Goal: Task Accomplishment & Management: Manage account settings

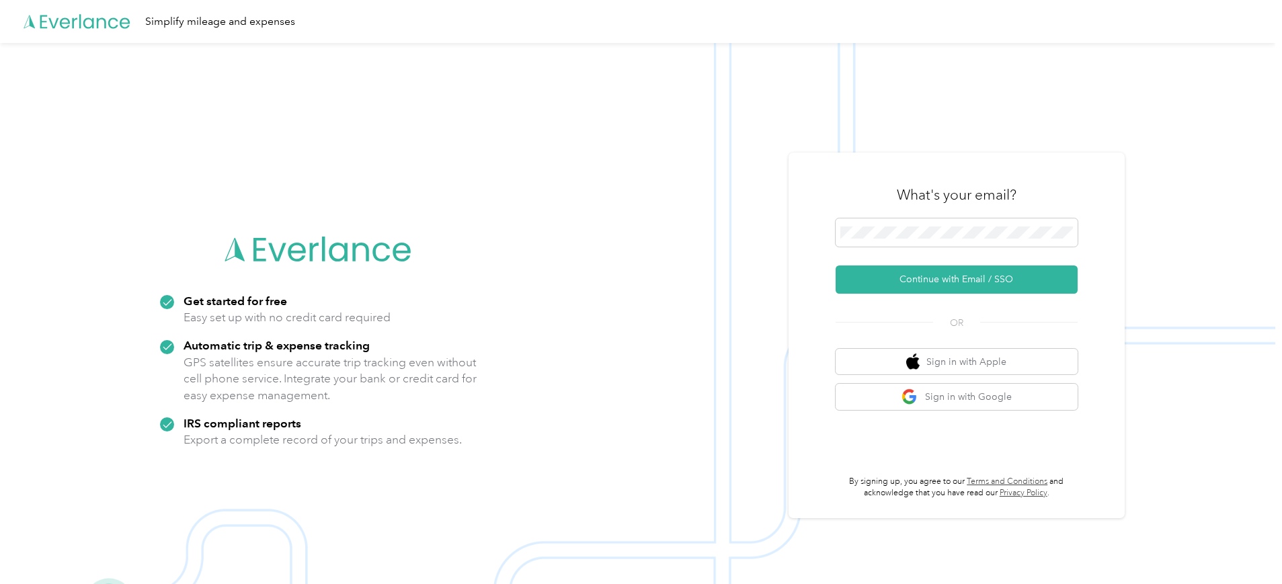
click at [914, 215] on div "What's your email?" at bounding box center [957, 194] width 242 height 47
click at [974, 275] on button "Continue with Email / SSO" at bounding box center [957, 280] width 242 height 28
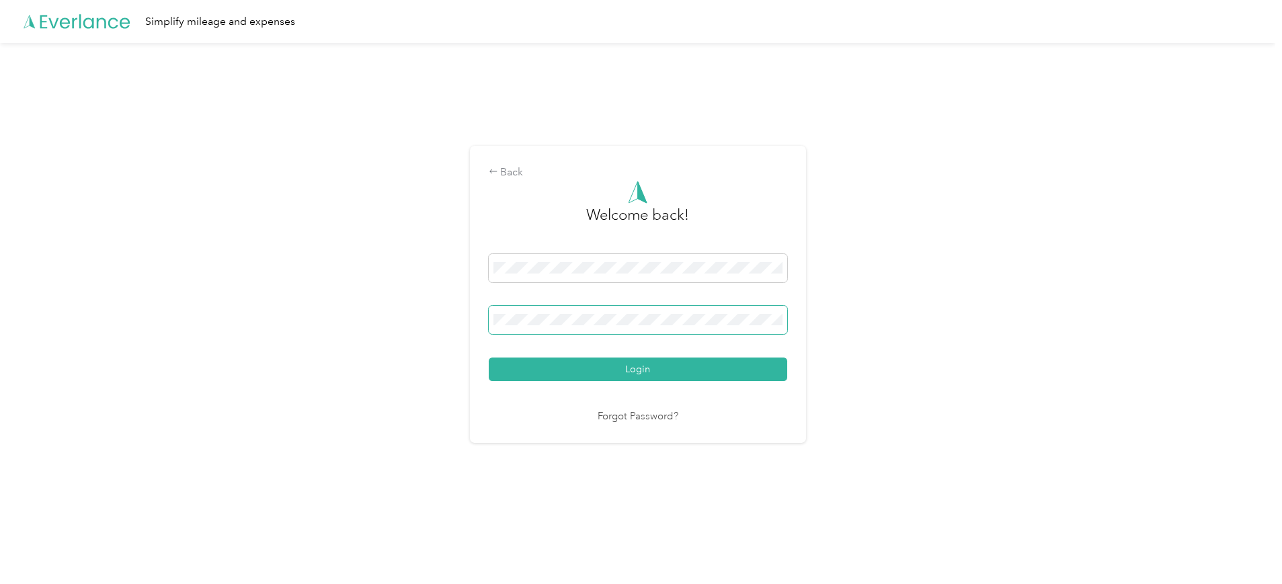
click at [556, 328] on span at bounding box center [638, 320] width 298 height 28
click at [556, 312] on span at bounding box center [638, 320] width 298 height 28
click at [489, 358] on button "Login" at bounding box center [638, 370] width 298 height 24
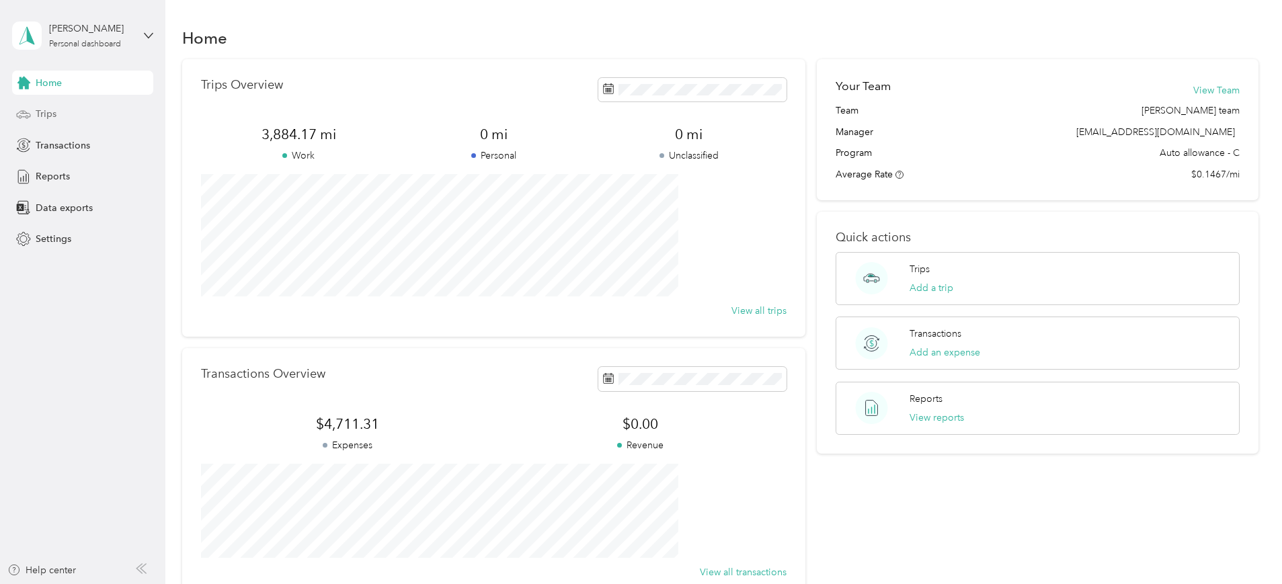
click at [52, 107] on span "Trips" at bounding box center [46, 114] width 21 height 14
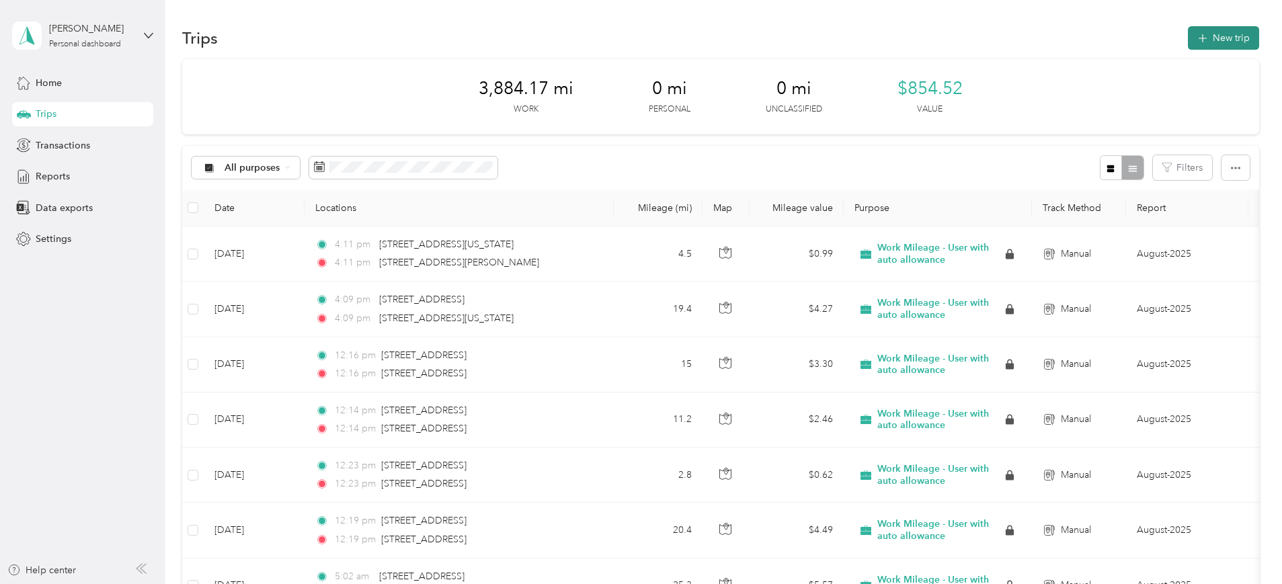
click at [1188, 34] on button "New trip" at bounding box center [1223, 38] width 71 height 24
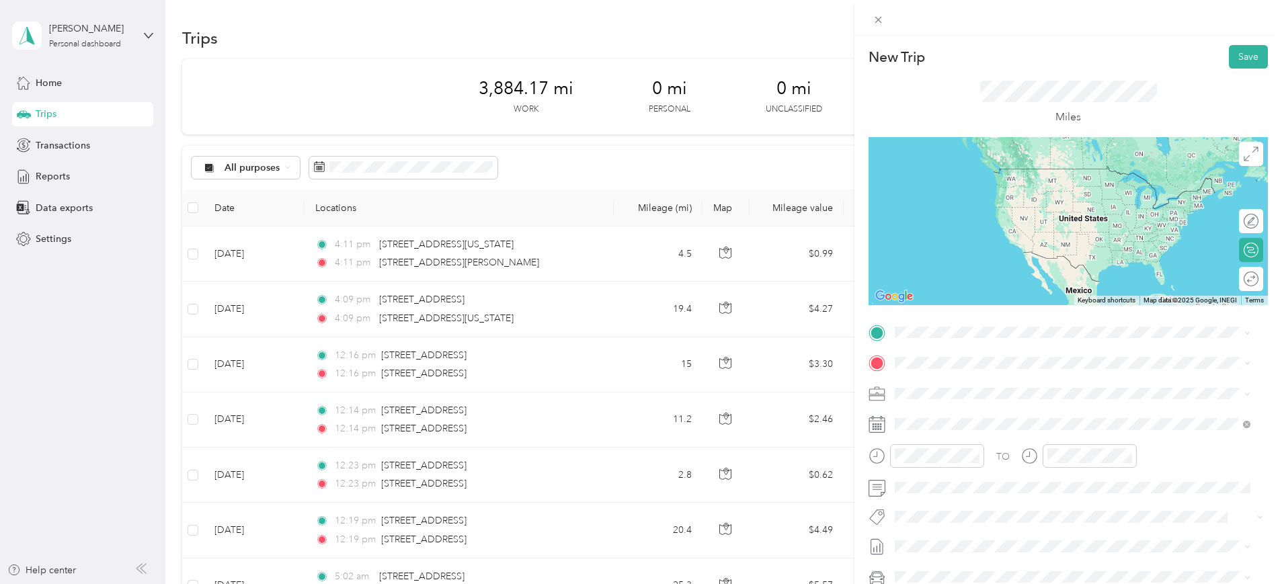
click at [959, 382] on span "[STREET_ADDRESS][US_STATE]" at bounding box center [987, 376] width 134 height 12
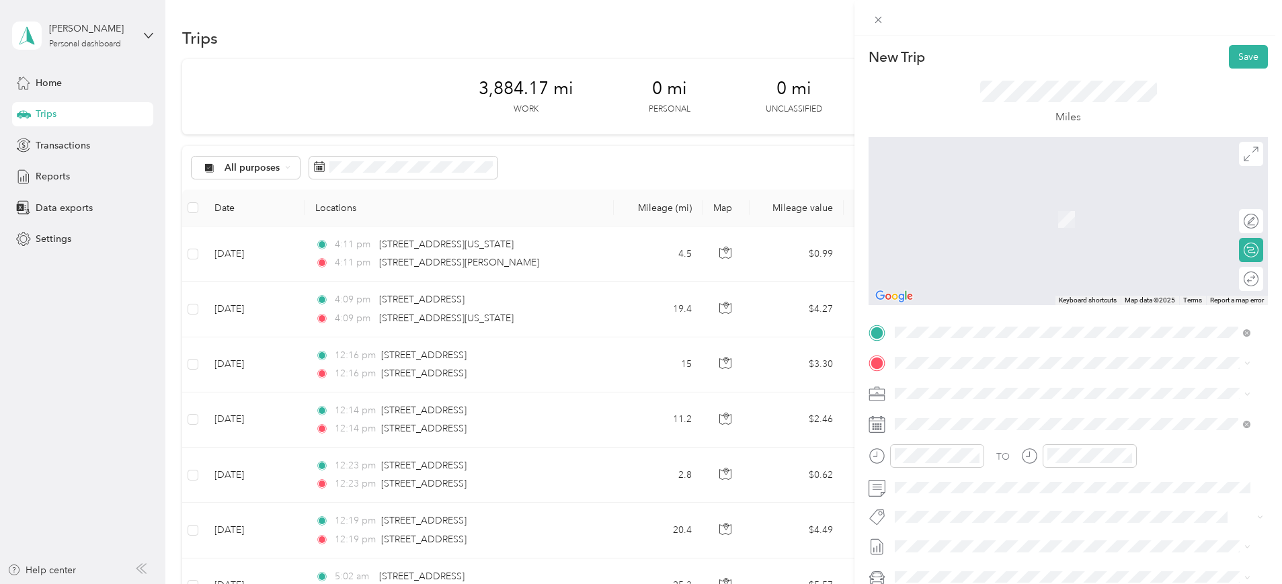
click at [945, 419] on div "[STREET_ADDRESS][US_STATE]" at bounding box center [1072, 410] width 346 height 18
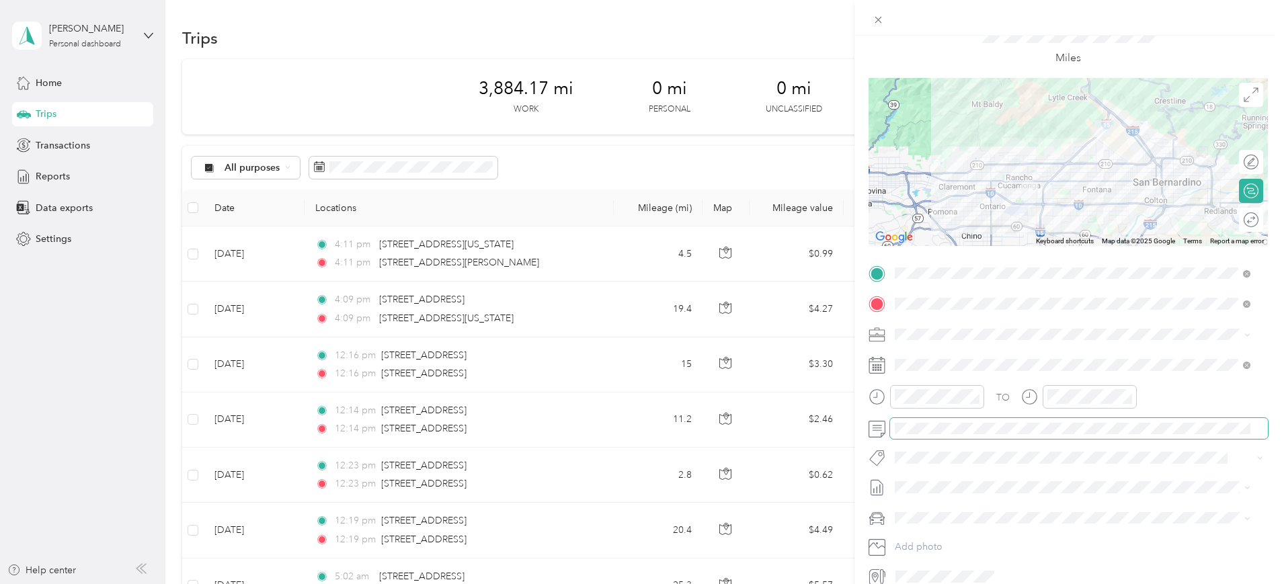
scroll to position [84, 0]
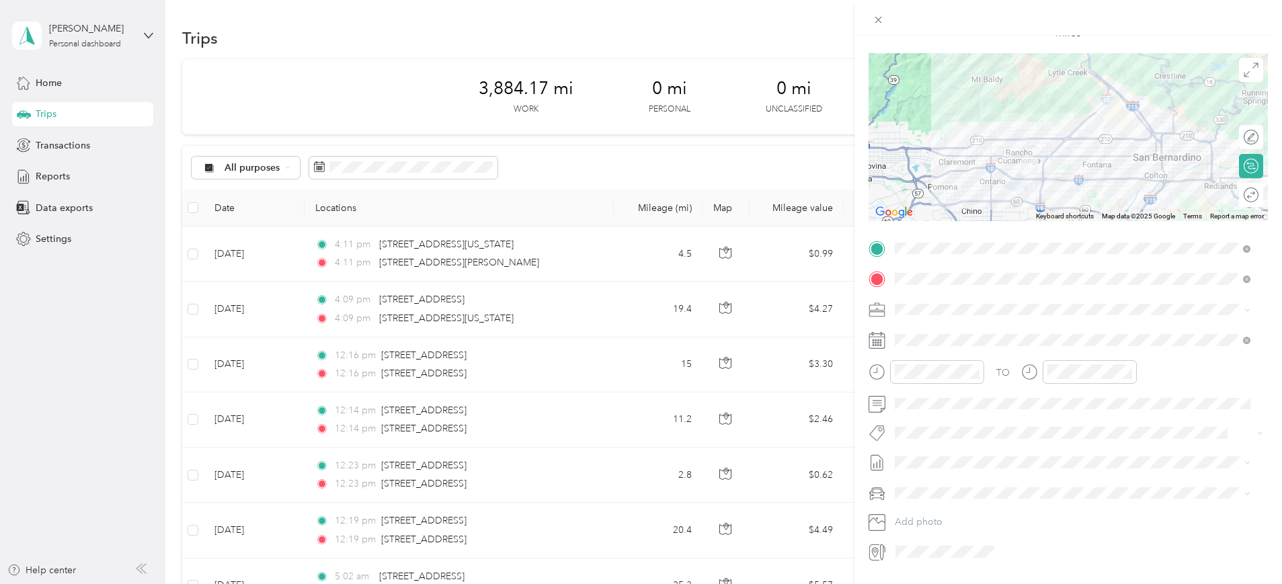
click at [948, 500] on span "September -2025" at bounding box center [932, 506] width 75 height 14
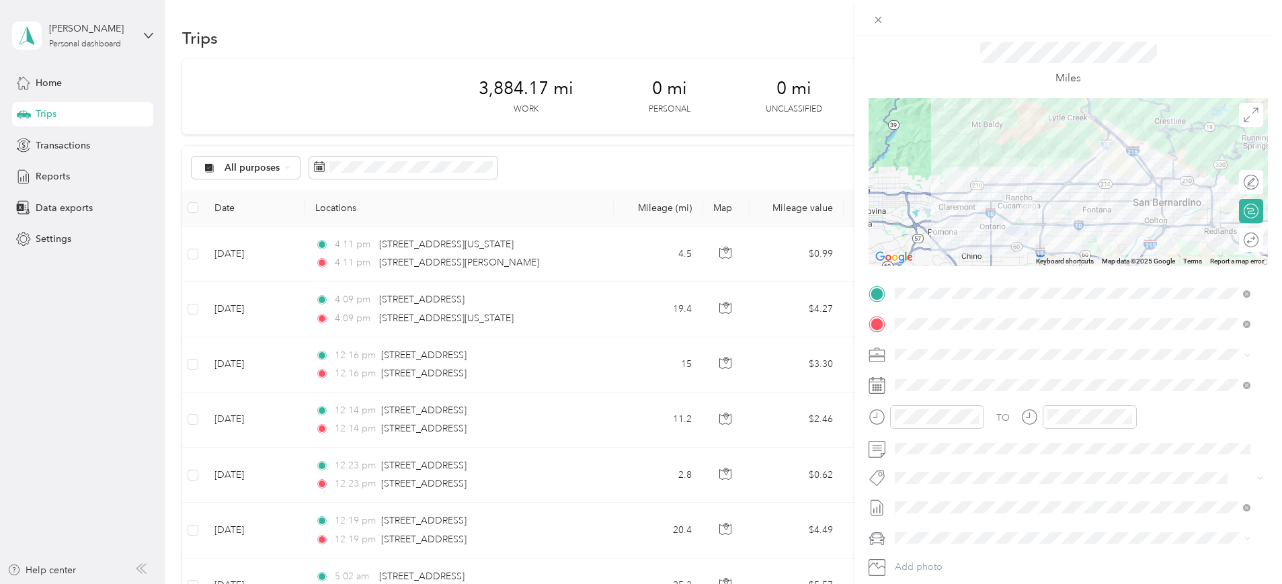
scroll to position [0, 0]
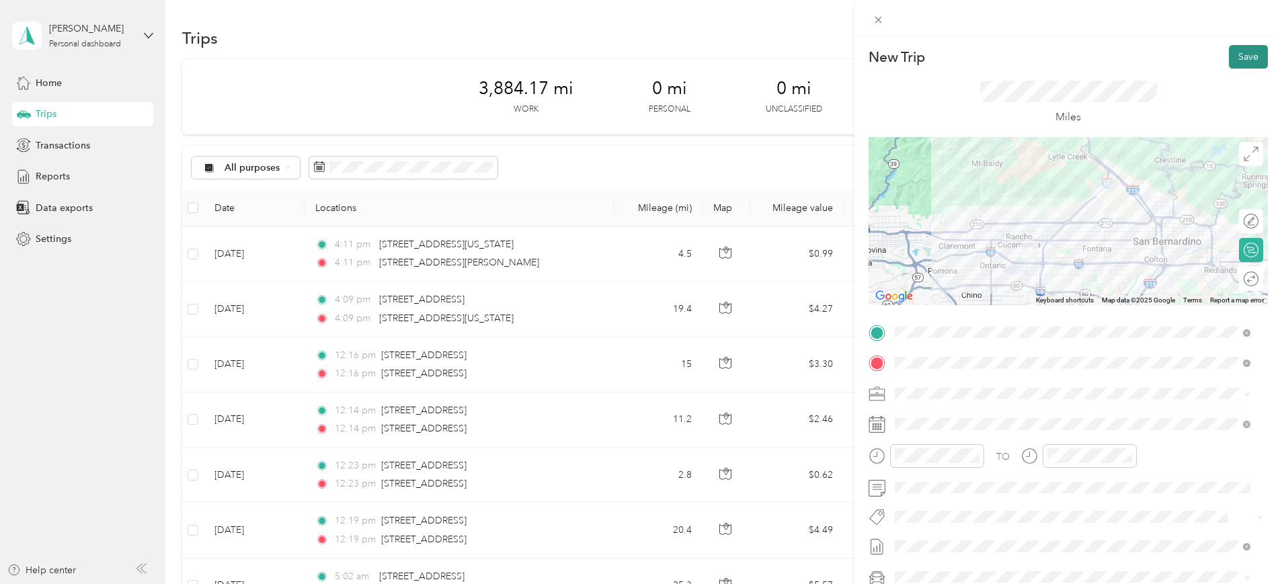
click at [1248, 51] on button "Save" at bounding box center [1248, 57] width 39 height 24
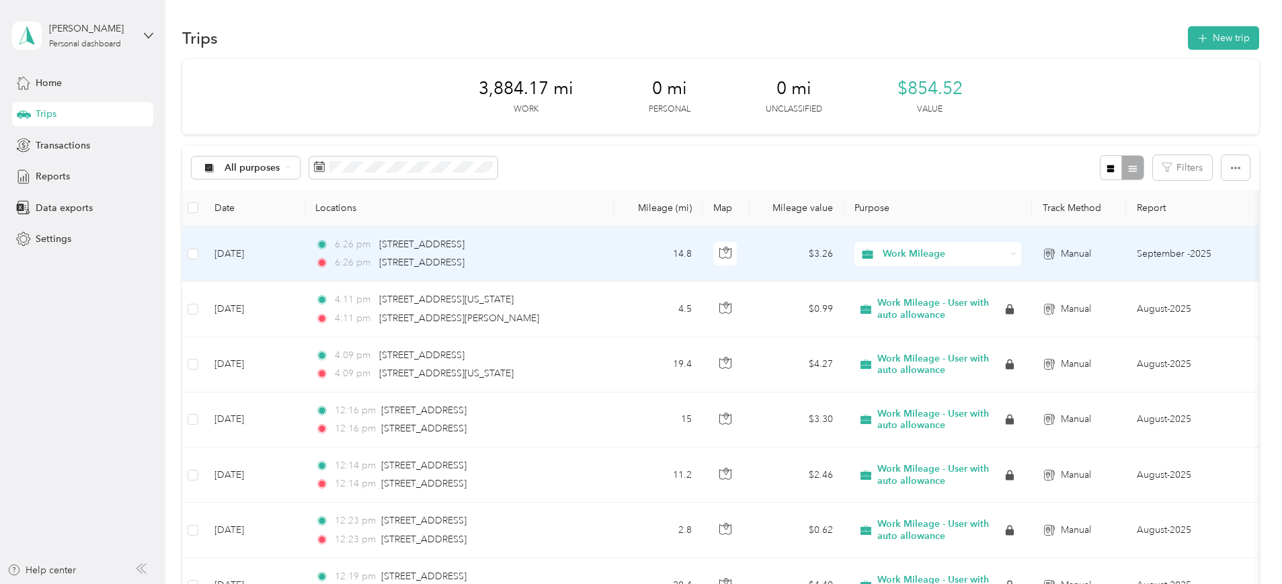
click at [998, 257] on span "Work Mileage" at bounding box center [944, 254] width 123 height 15
click at [1038, 327] on span "Work Mileage - User with auto allowance" at bounding box center [1068, 326] width 182 height 14
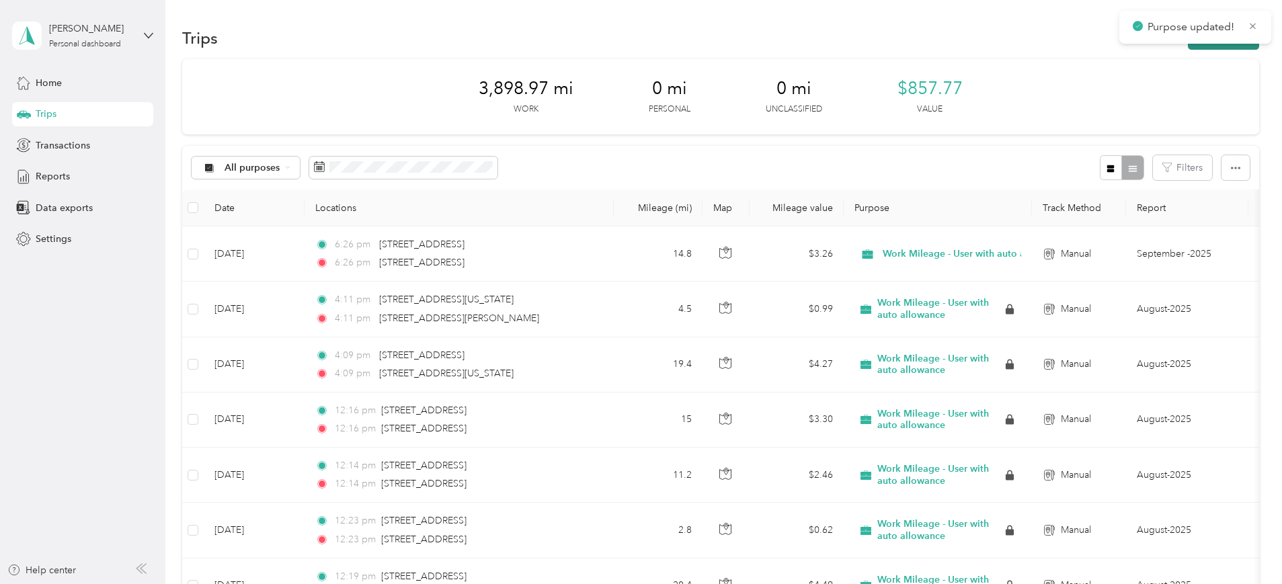
click at [1188, 40] on button "New trip" at bounding box center [1223, 38] width 71 height 24
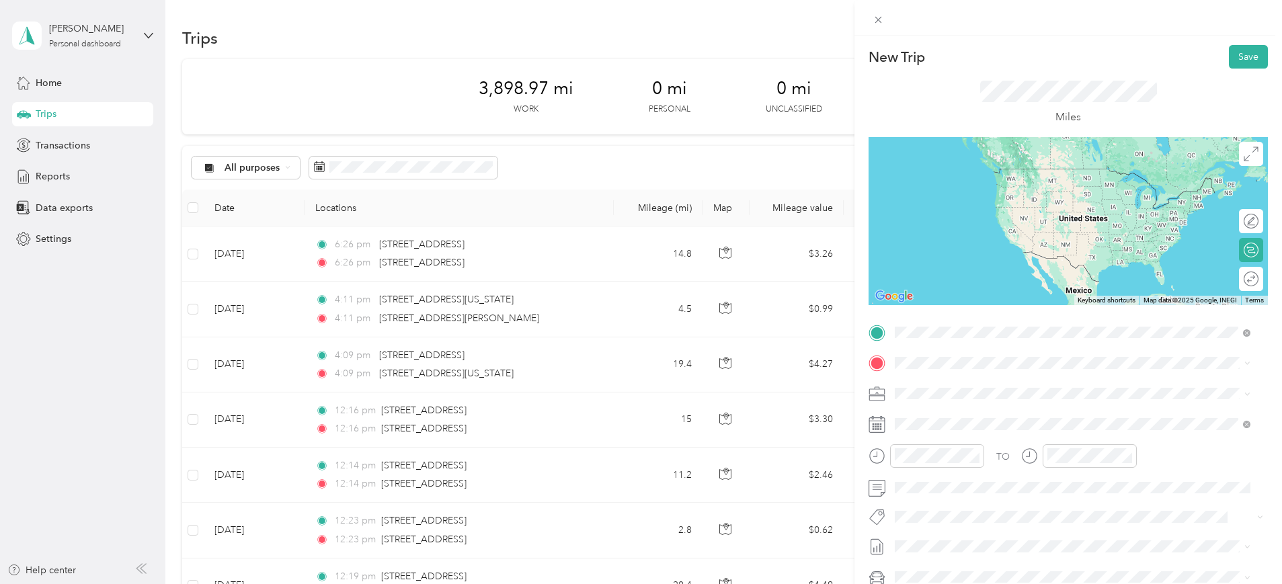
click at [993, 376] on span "[STREET_ADDRESS][US_STATE]" at bounding box center [987, 381] width 134 height 12
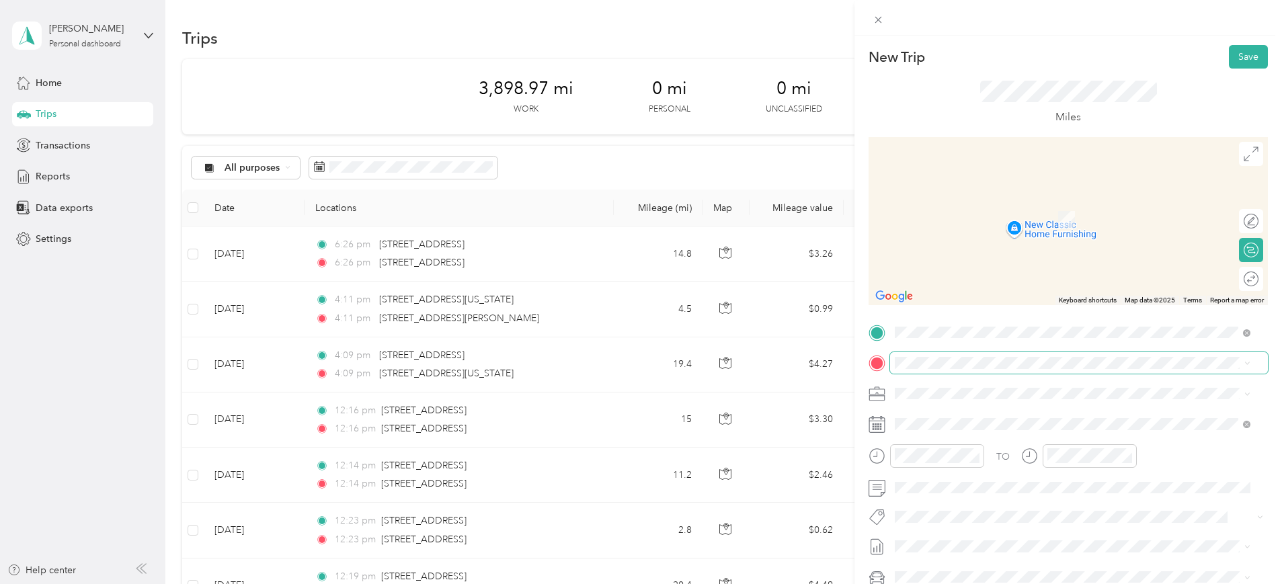
click at [919, 355] on span at bounding box center [1079, 363] width 378 height 22
click at [928, 417] on span "[STREET_ADDRESS][US_STATE]" at bounding box center [987, 411] width 134 height 12
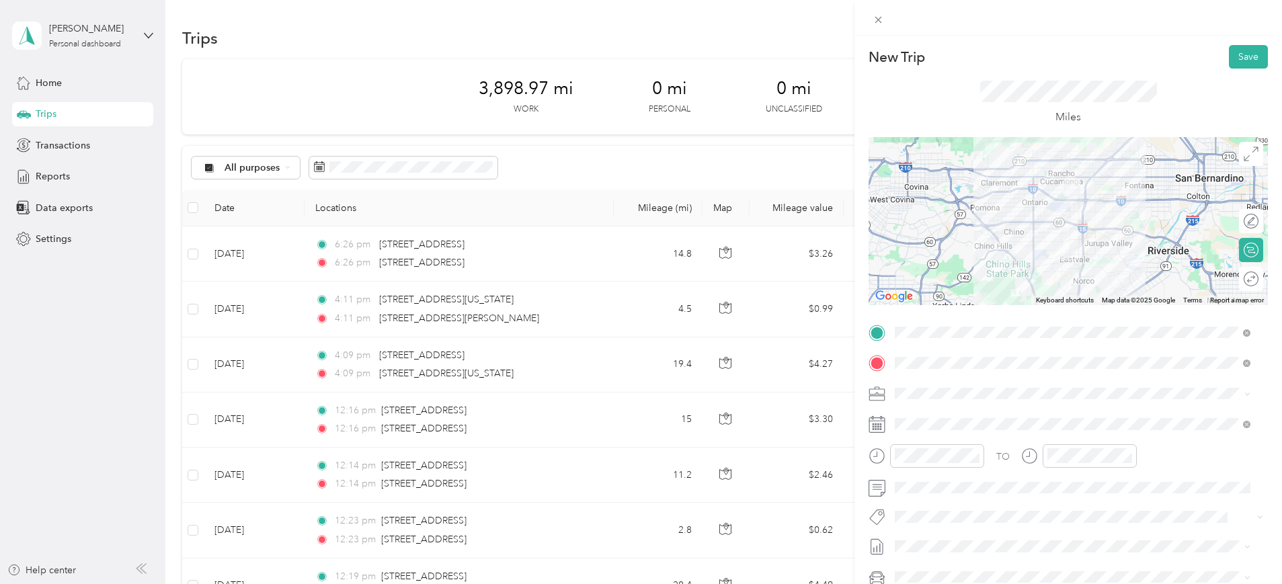
click at [929, 404] on div "TO Add photo" at bounding box center [1068, 484] width 399 height 325
click at [946, 467] on li "Work Mileage - User with auto allowance" at bounding box center [1072, 464] width 365 height 24
click at [913, 520] on span "September -2025" at bounding box center [932, 524] width 75 height 14
click at [1237, 60] on button "Save" at bounding box center [1248, 57] width 39 height 24
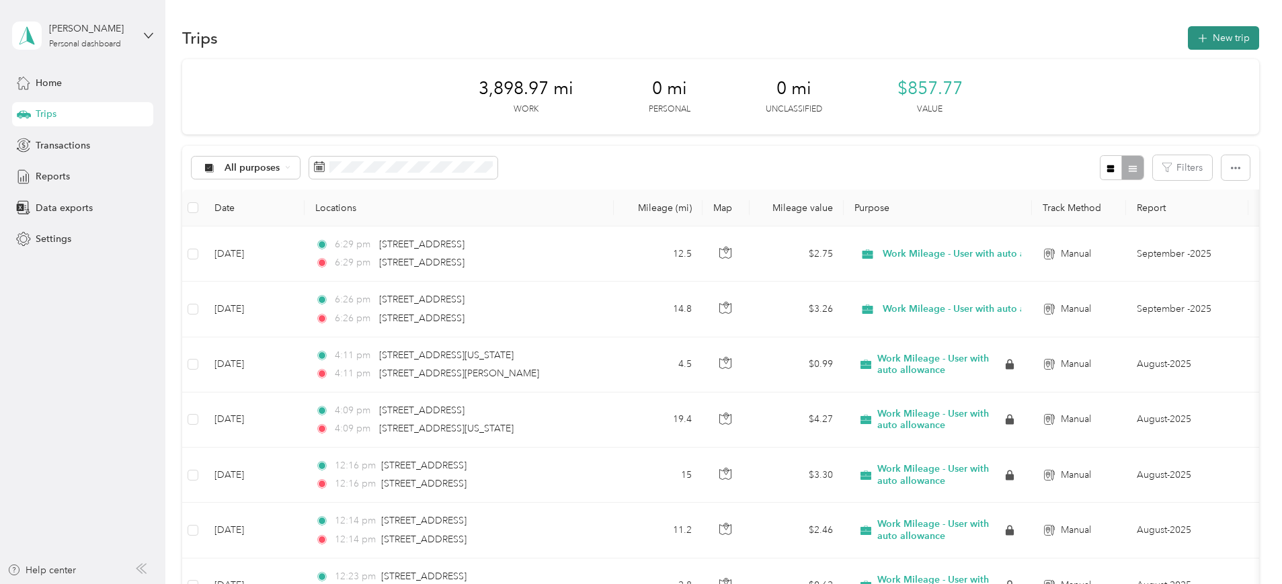
click at [1188, 34] on button "New trip" at bounding box center [1223, 38] width 71 height 24
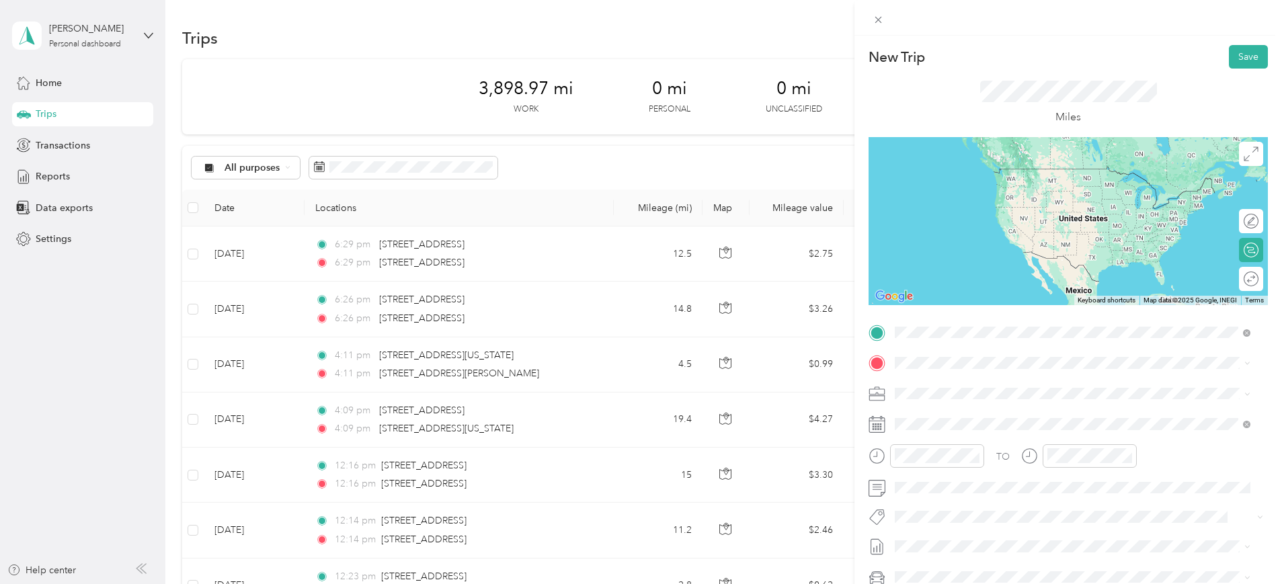
click at [963, 387] on span "[STREET_ADDRESS][US_STATE]" at bounding box center [987, 381] width 134 height 12
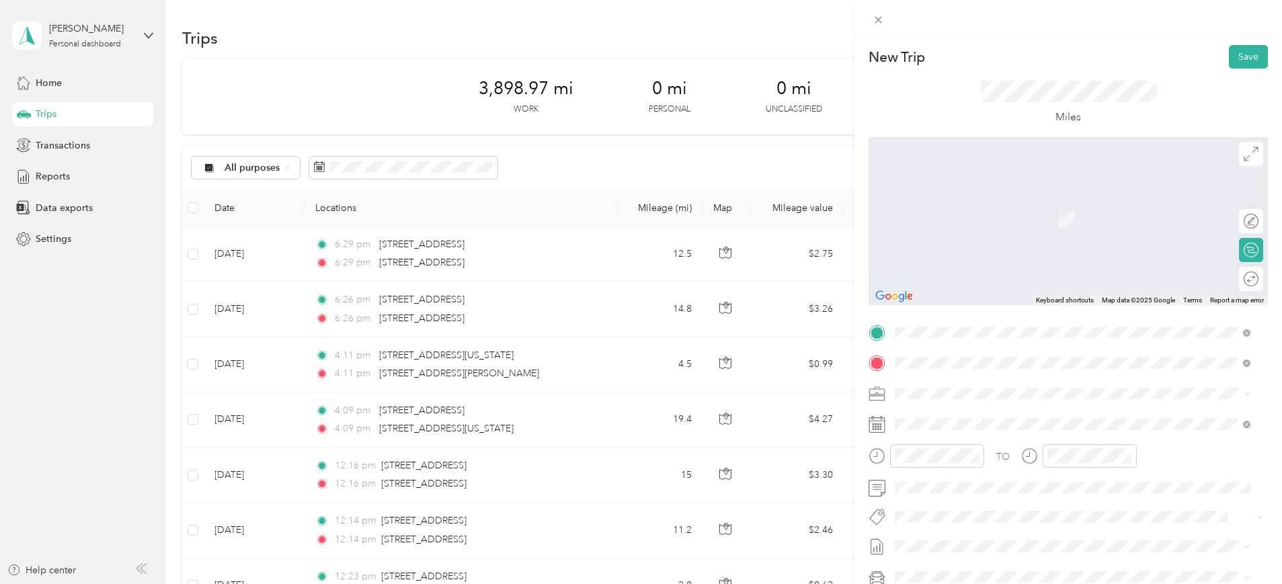
click at [1008, 414] on span "[STREET_ADDRESS][US_STATE]" at bounding box center [987, 411] width 134 height 12
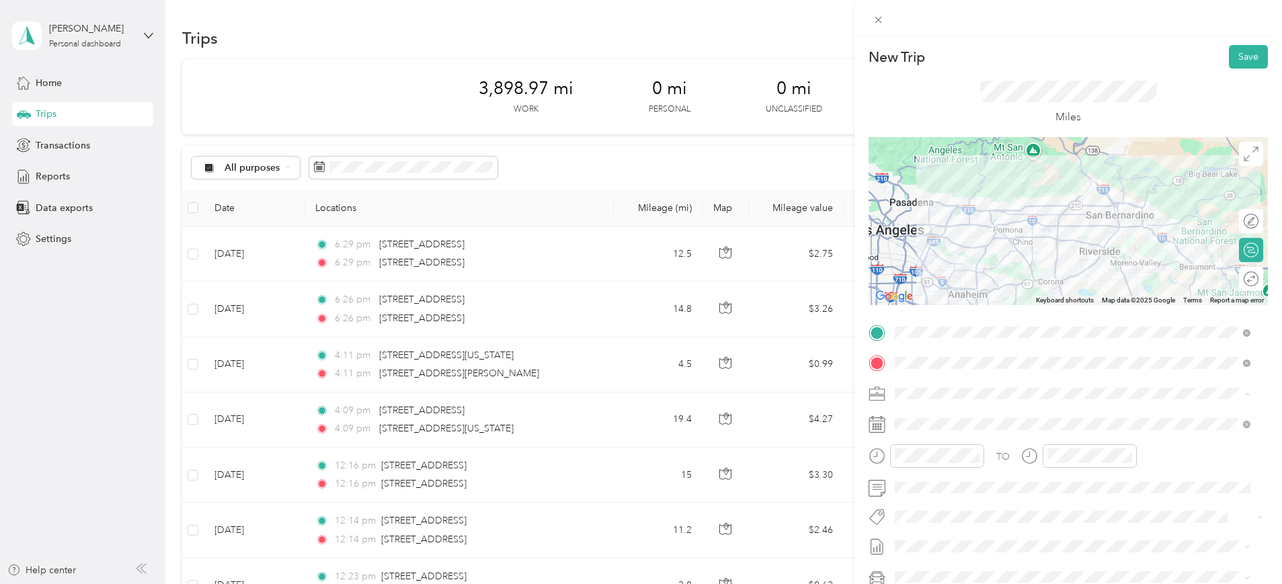
click at [969, 464] on span "Work Mileage - User with auto allowance" at bounding box center [985, 463] width 172 height 11
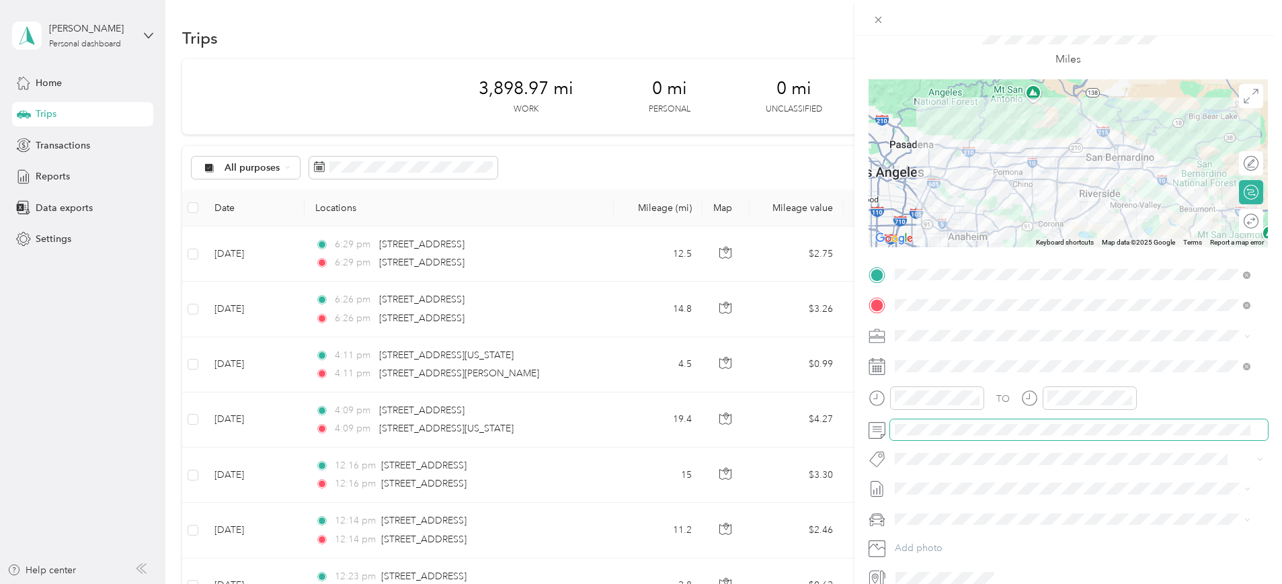
scroll to position [124, 0]
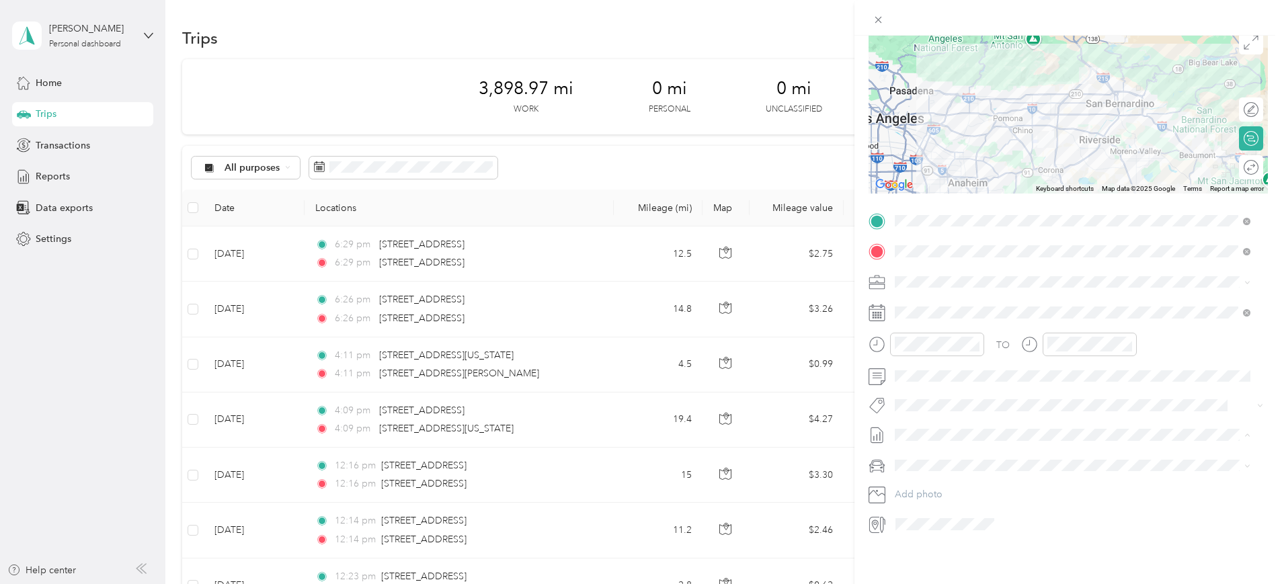
click at [934, 470] on li "September -2025 Draft" at bounding box center [1072, 467] width 365 height 22
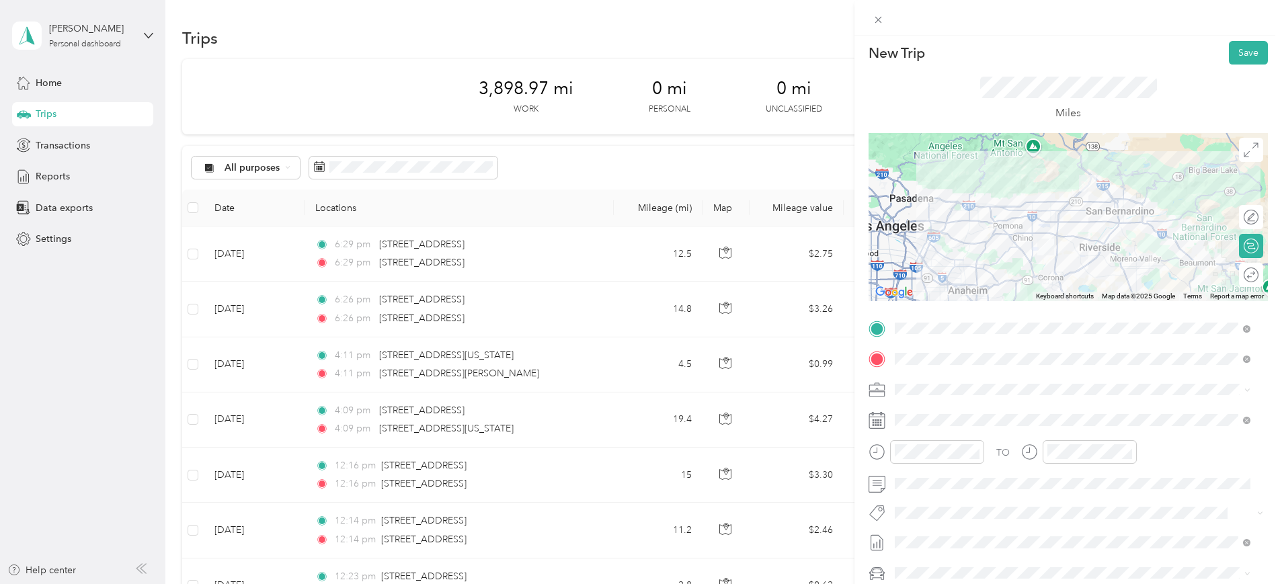
scroll to position [0, 0]
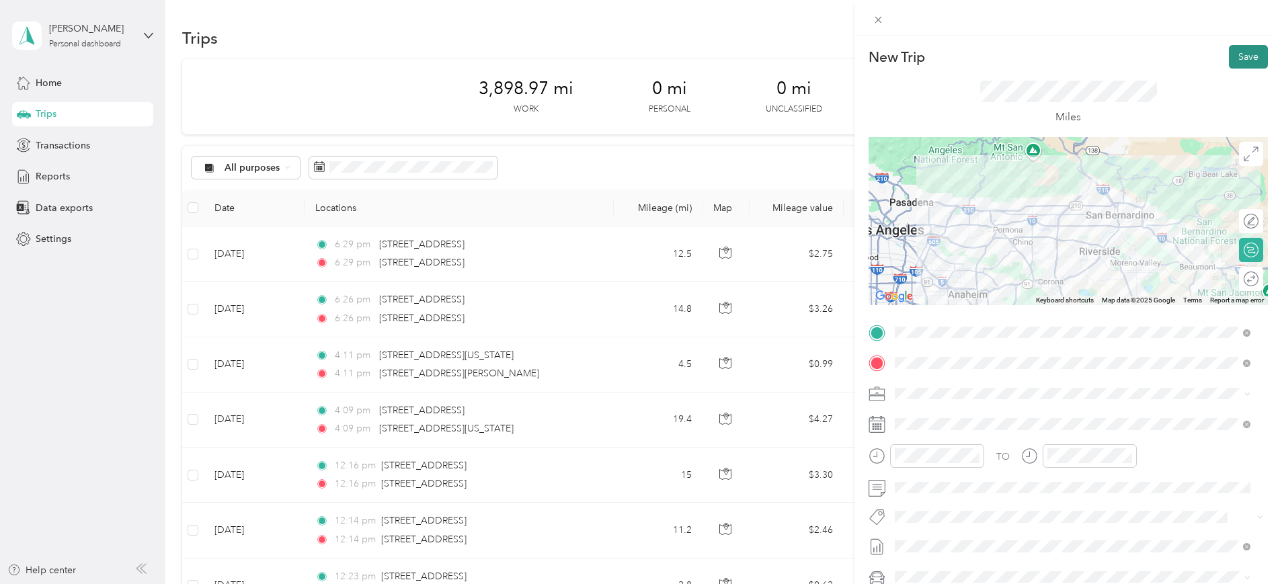
click at [1229, 46] on button "Save" at bounding box center [1248, 57] width 39 height 24
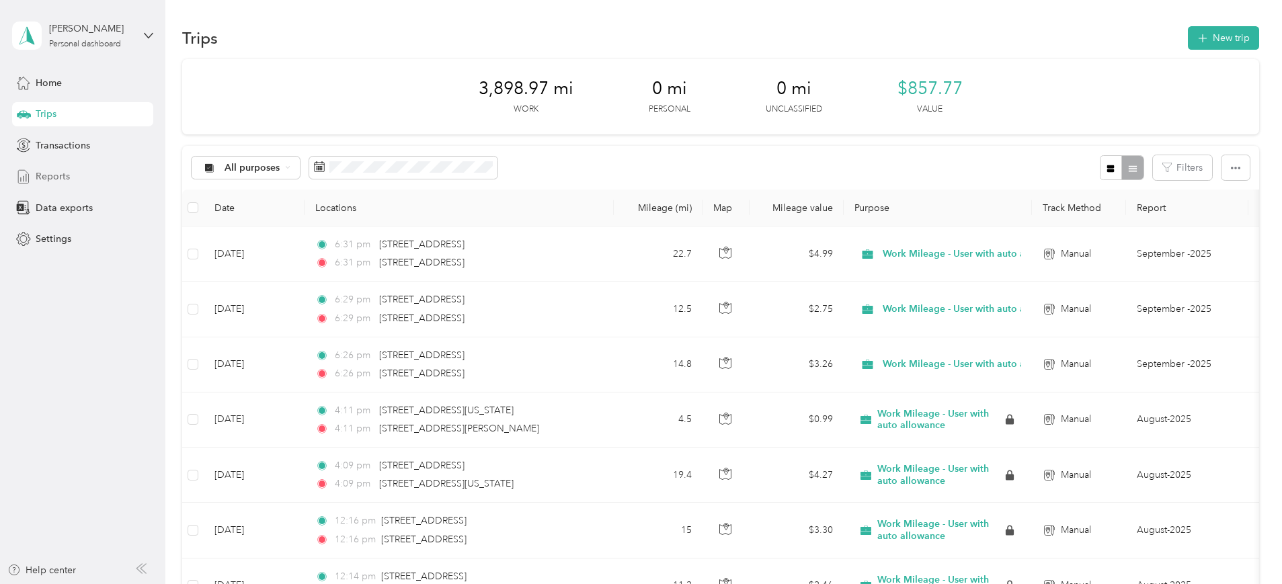
click at [43, 179] on span "Reports" at bounding box center [53, 176] width 34 height 14
